Goal: Information Seeking & Learning: Understand process/instructions

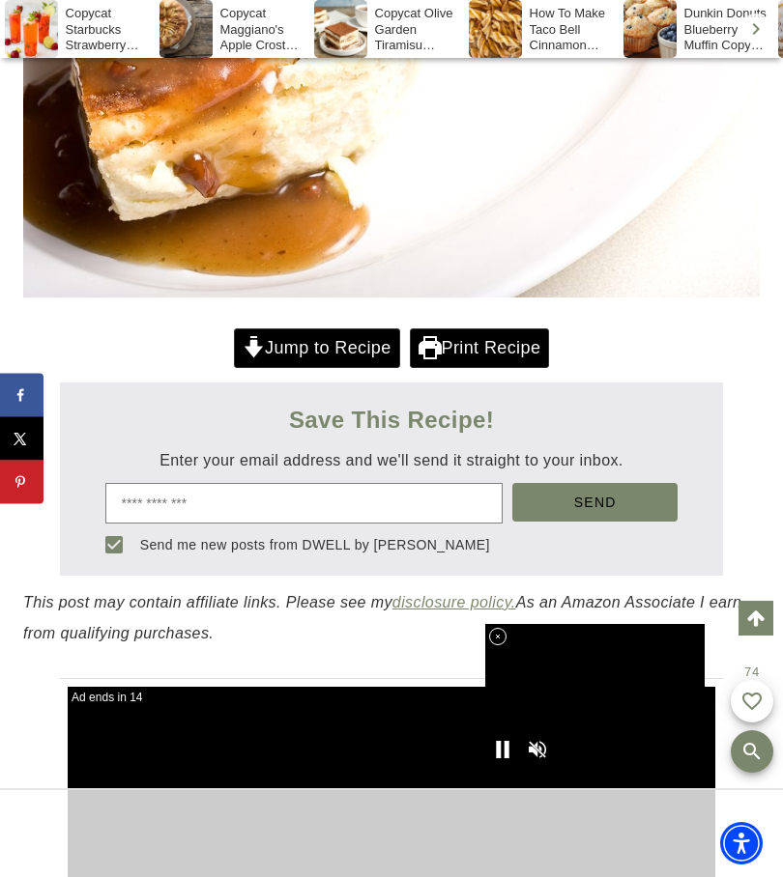
click at [314, 342] on link "Jump to Recipe" at bounding box center [317, 348] width 166 height 40
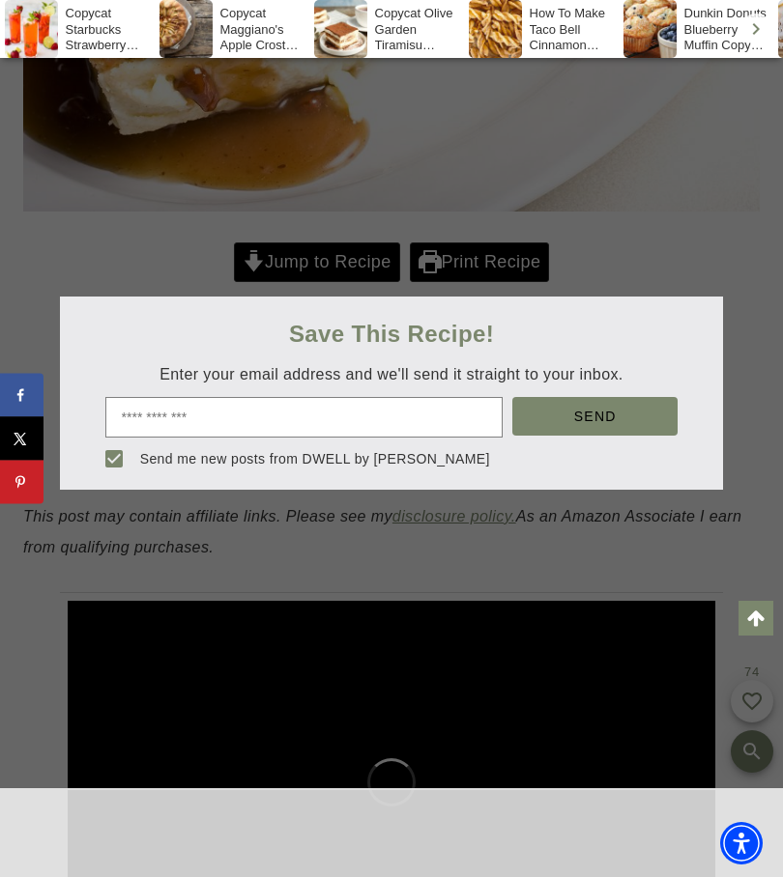
click at [336, 267] on div at bounding box center [391, 438] width 783 height 877
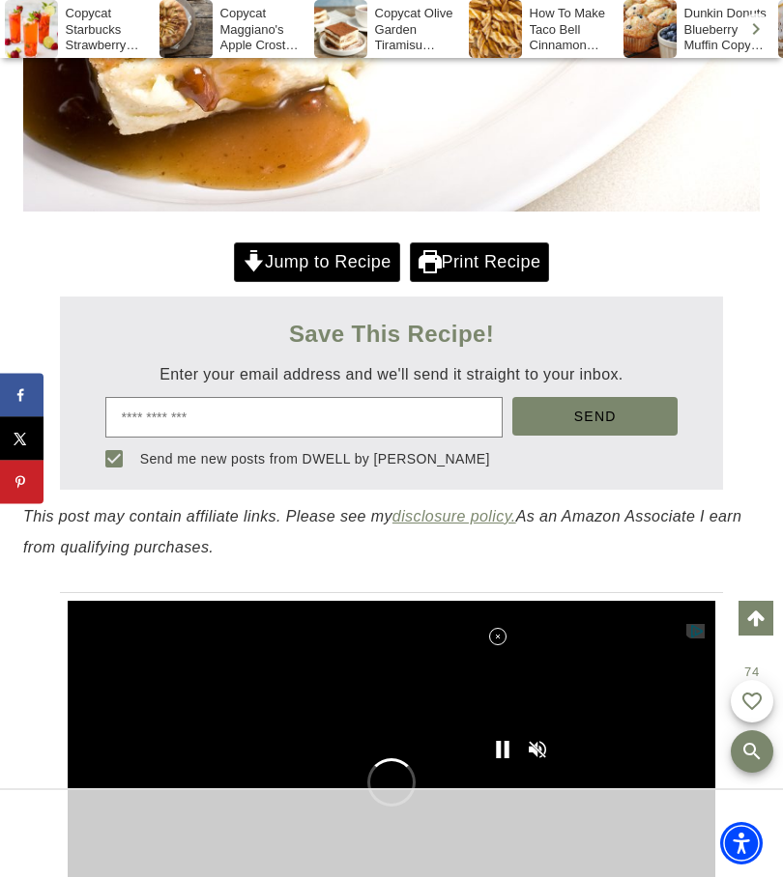
click at [316, 265] on link "Jump to Recipe" at bounding box center [317, 262] width 166 height 40
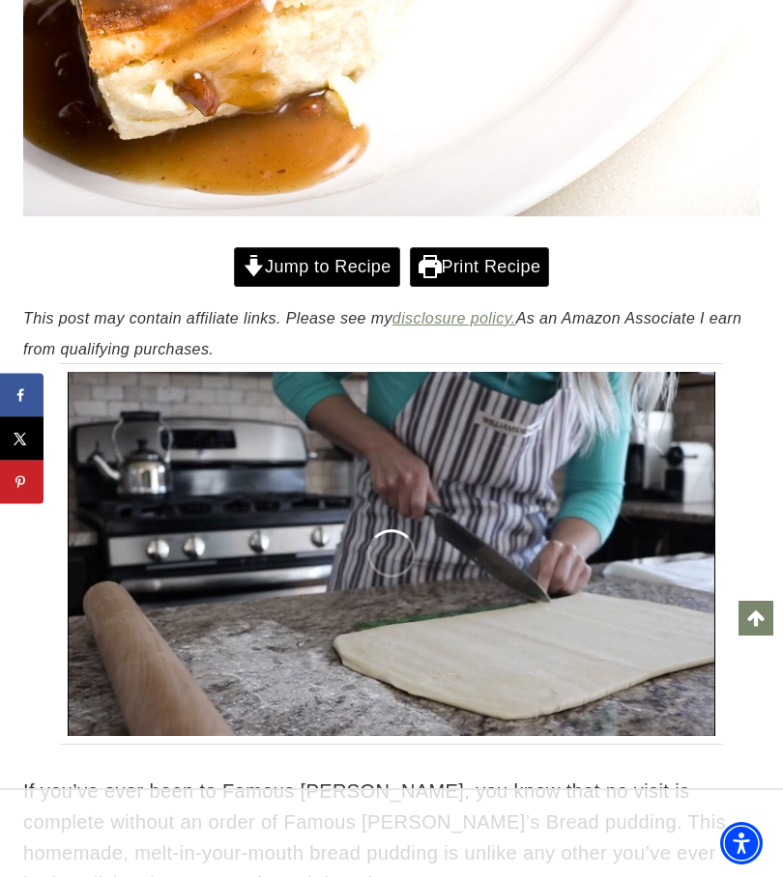
scroll to position [580, 0]
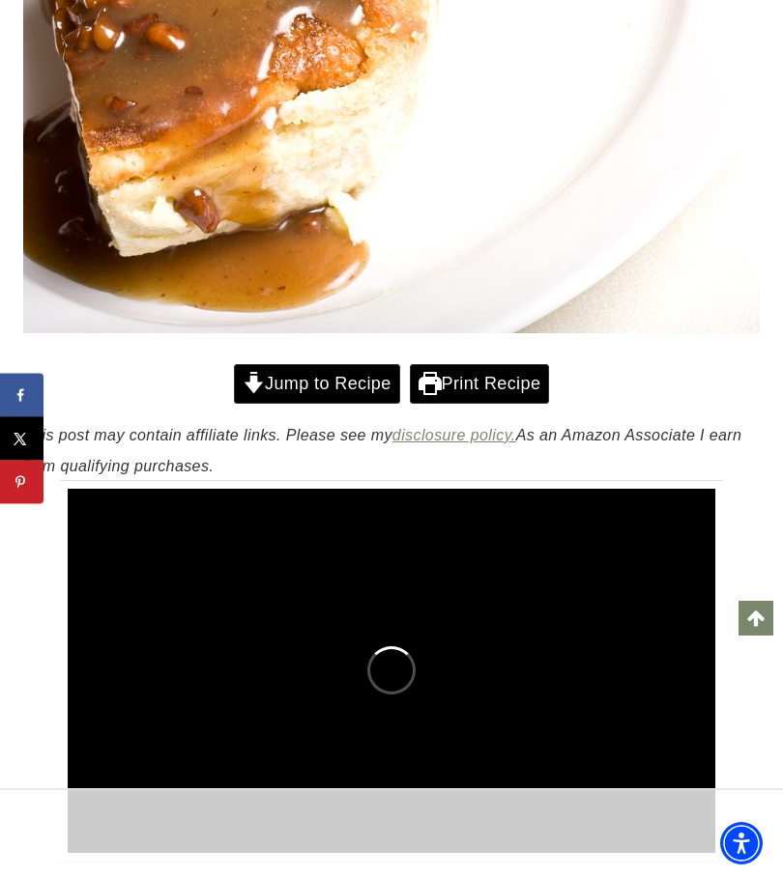
click at [324, 384] on link "Jump to Recipe" at bounding box center [317, 384] width 166 height 40
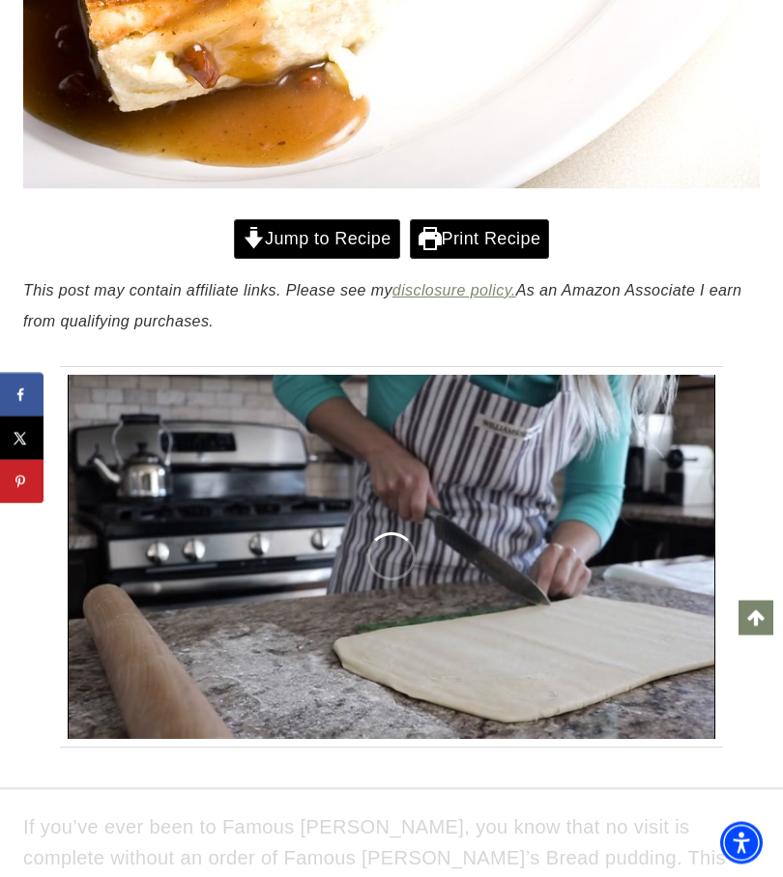
scroll to position [769, 0]
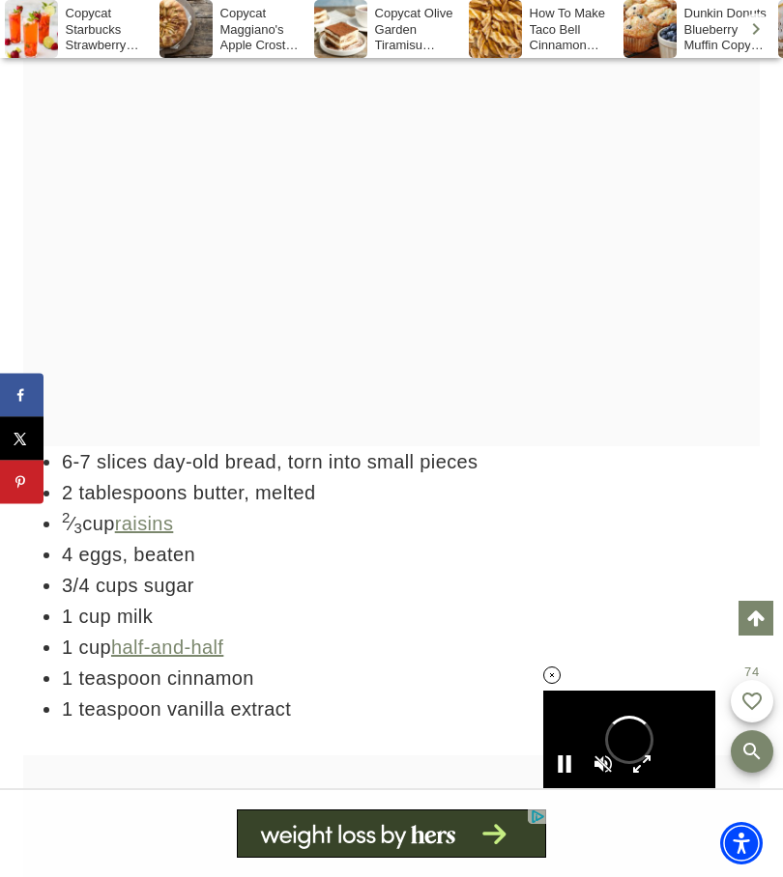
scroll to position [0, 0]
